Goal: Information Seeking & Learning: Learn about a topic

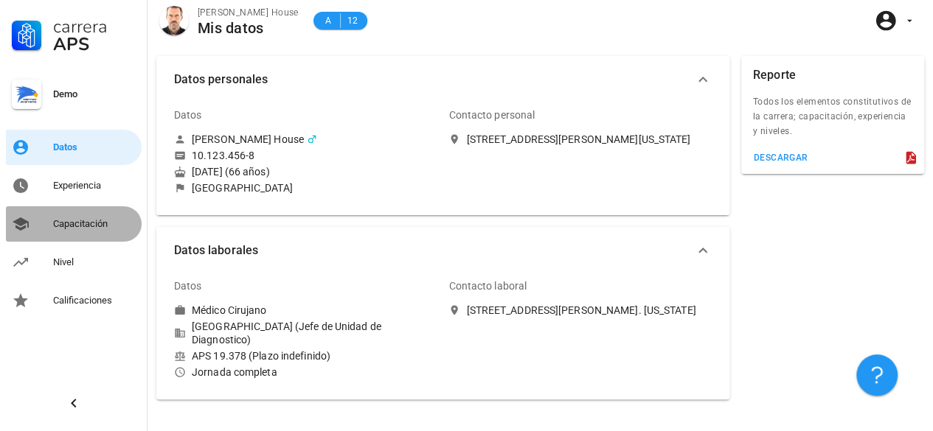
click at [77, 225] on div "Capacitación" at bounding box center [94, 224] width 83 height 12
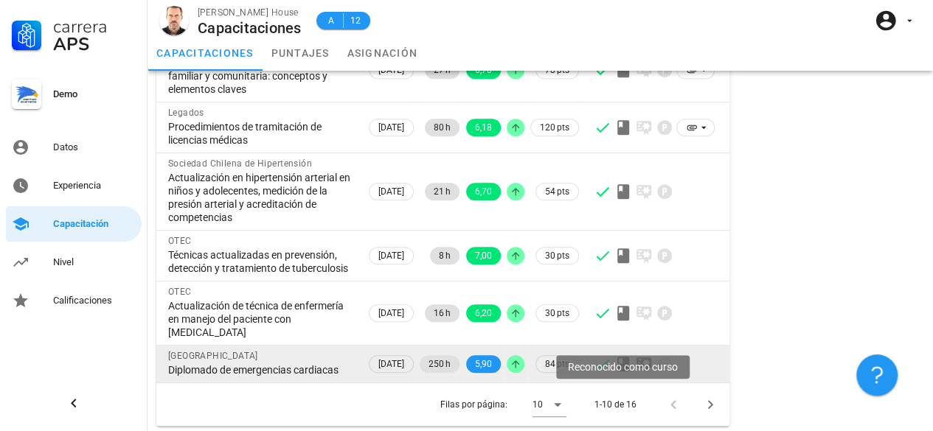
scroll to position [318, 0]
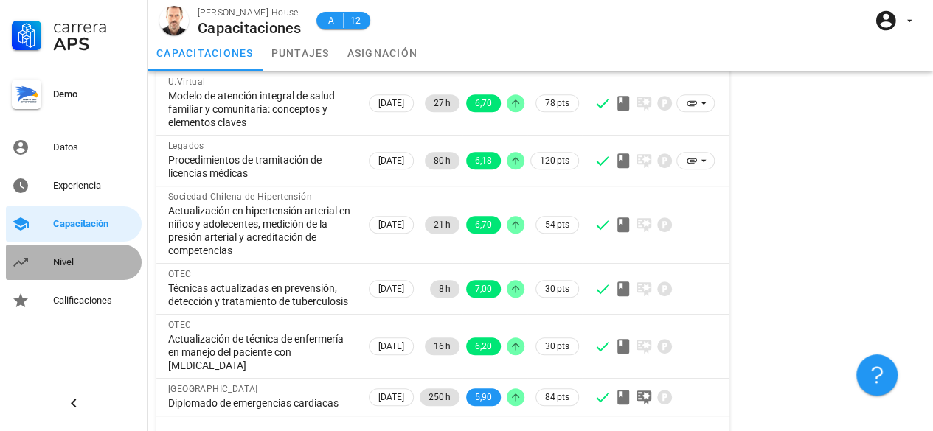
click at [77, 263] on div "Nivel" at bounding box center [94, 263] width 83 height 12
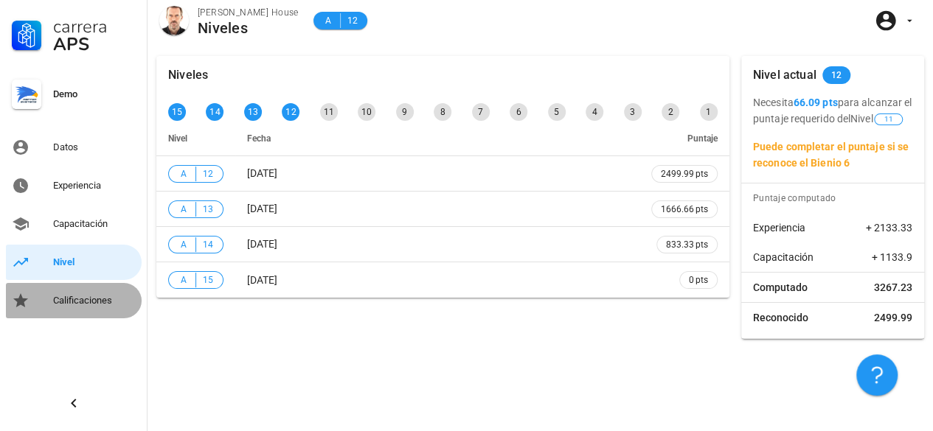
click at [72, 300] on div "Calificaciones" at bounding box center [94, 301] width 83 height 12
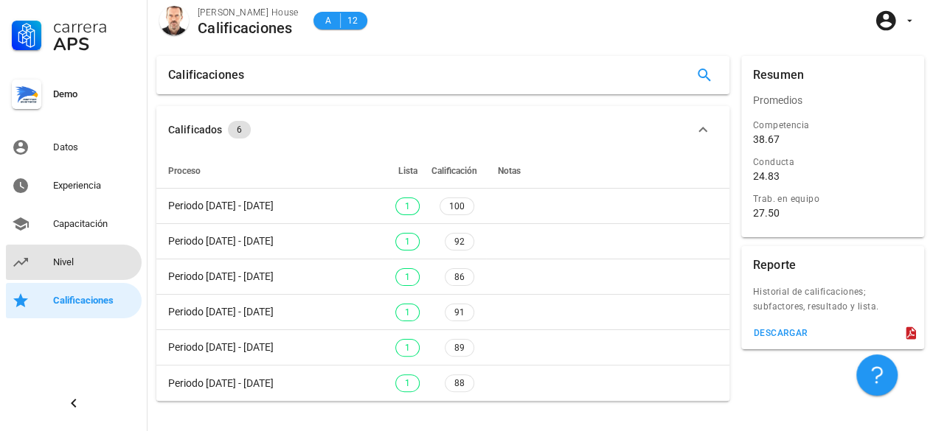
click at [68, 262] on div "Nivel" at bounding box center [94, 263] width 83 height 12
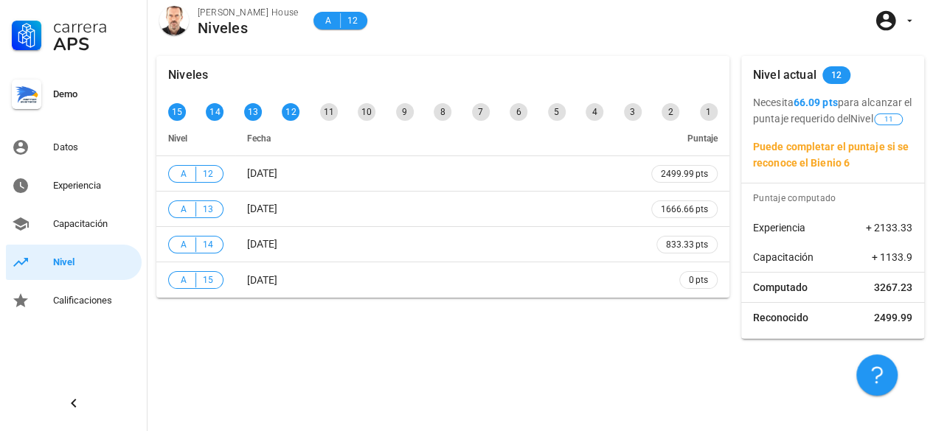
click at [264, 342] on div "Niveles 15 14 13 12 11 10 9 8 7 6 5 4 3 2 1 [PERSON_NAME] A 12 [DATE] 2499.99 p…" at bounding box center [442, 197] width 585 height 295
click at [875, 372] on icon "button" at bounding box center [877, 376] width 18 height 18
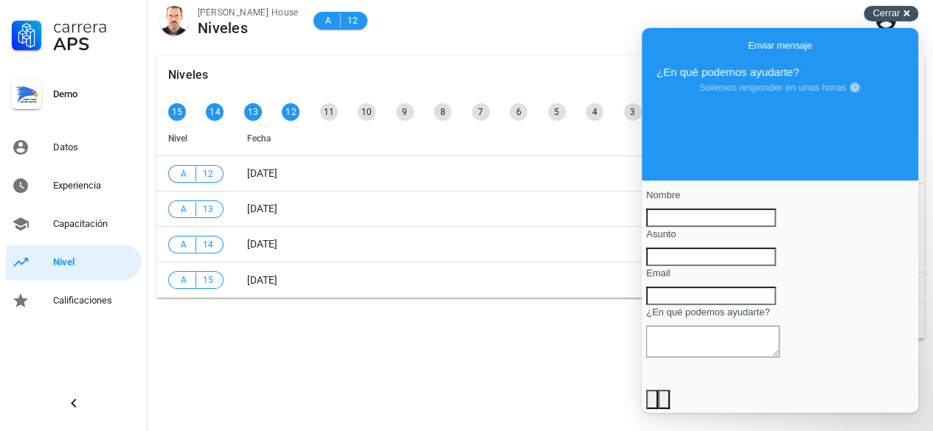
click at [902, 12] on div "Cerrar cross-small" at bounding box center [891, 13] width 55 height 15
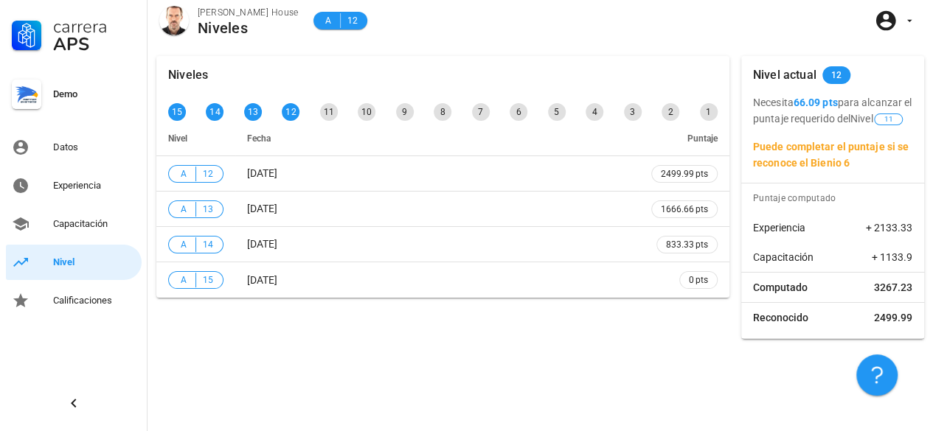
scroll to position [318, 0]
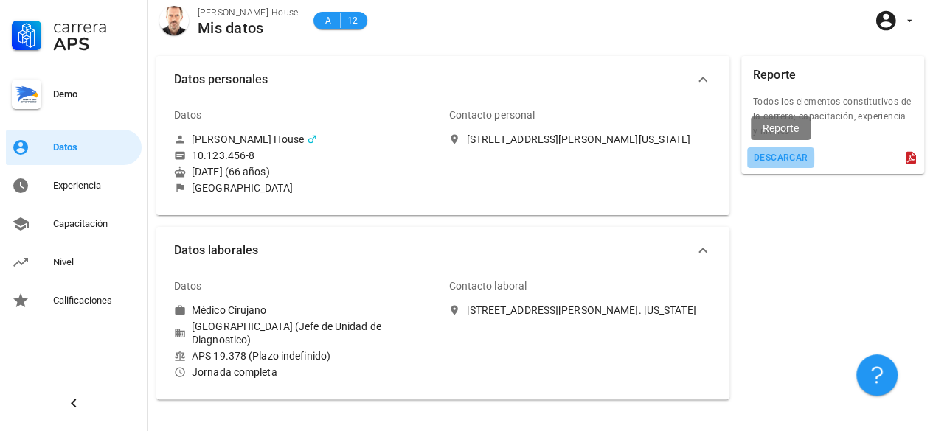
click at [787, 153] on div "descargar" at bounding box center [780, 158] width 55 height 10
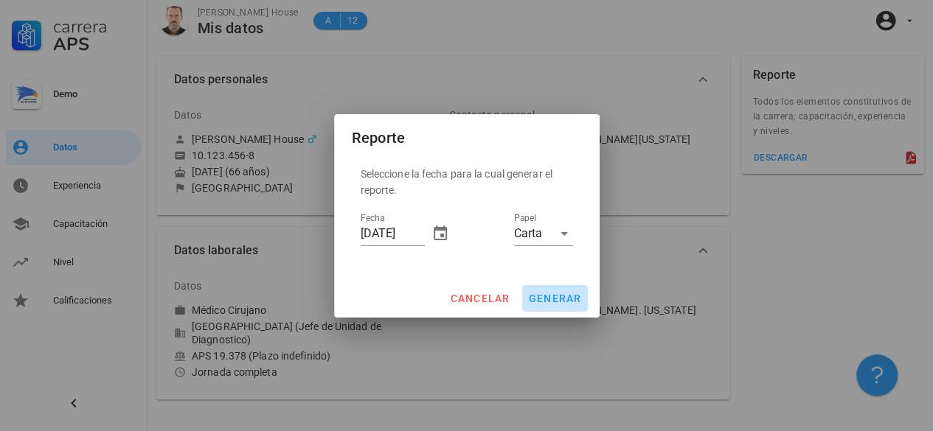
click at [559, 299] on span "generar" at bounding box center [555, 299] width 54 height 12
